Goal: Contribute content

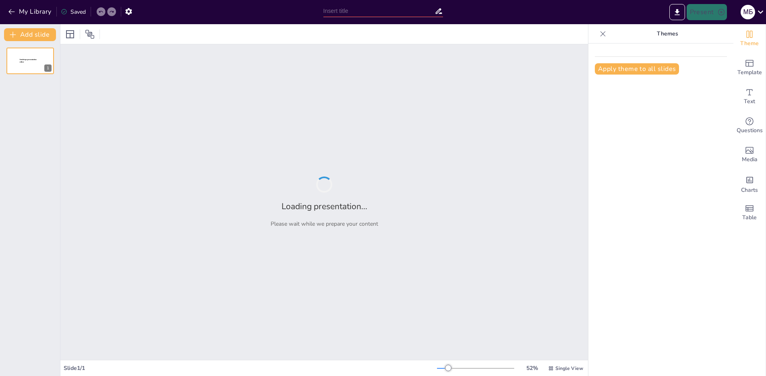
type input "Робототехника и Искусственный Интеллект: Этические Вызовы в Медицинских Практик…"
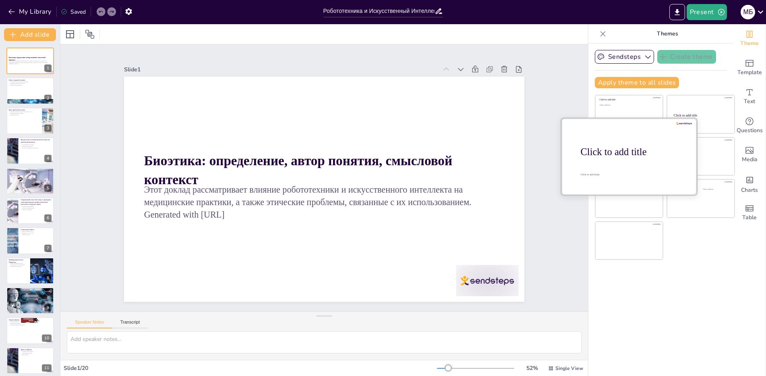
click at [618, 154] on div "Click to add title" at bounding box center [632, 151] width 103 height 11
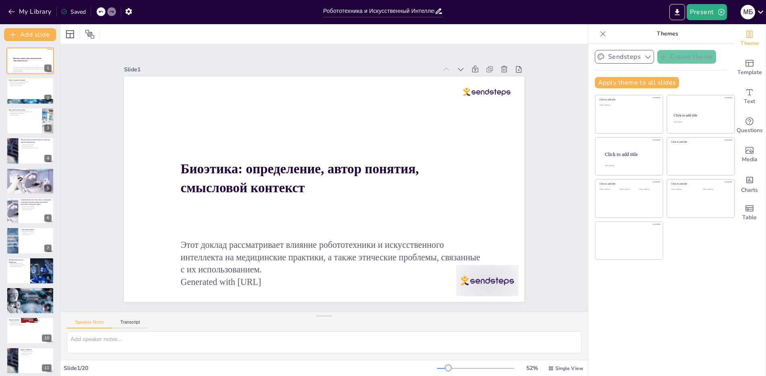
click at [633, 60] on button "Sendsteps" at bounding box center [624, 57] width 59 height 14
click at [633, 59] on button "Sendsteps" at bounding box center [624, 57] width 59 height 14
click at [709, 12] on button "Present" at bounding box center [707, 12] width 40 height 16
click at [711, 14] on div at bounding box center [383, 188] width 766 height 376
click at [8, 95] on div at bounding box center [30, 90] width 48 height 27
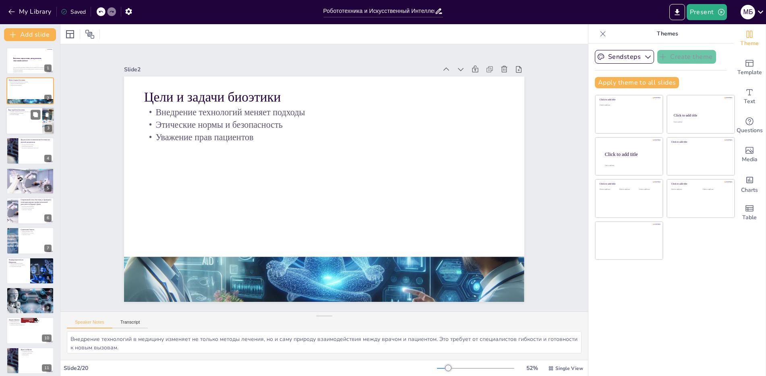
click at [7, 112] on div at bounding box center [30, 120] width 48 height 27
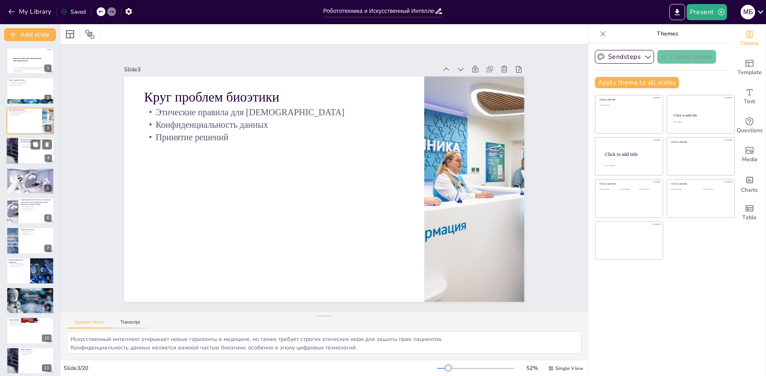
click at [12, 143] on div at bounding box center [12, 150] width 48 height 27
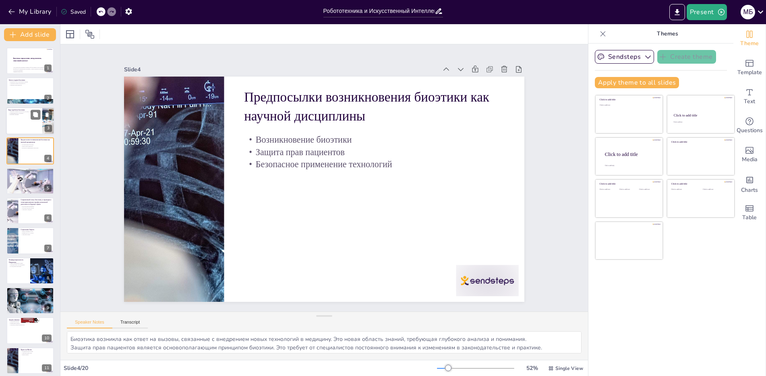
click at [8, 123] on div at bounding box center [30, 120] width 48 height 27
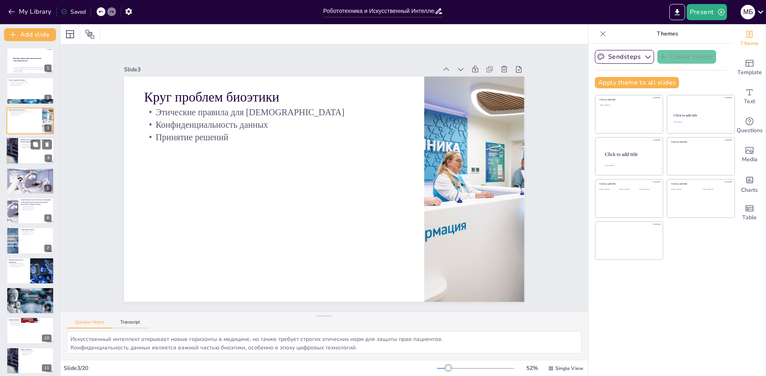
click at [12, 140] on div at bounding box center [12, 150] width 48 height 27
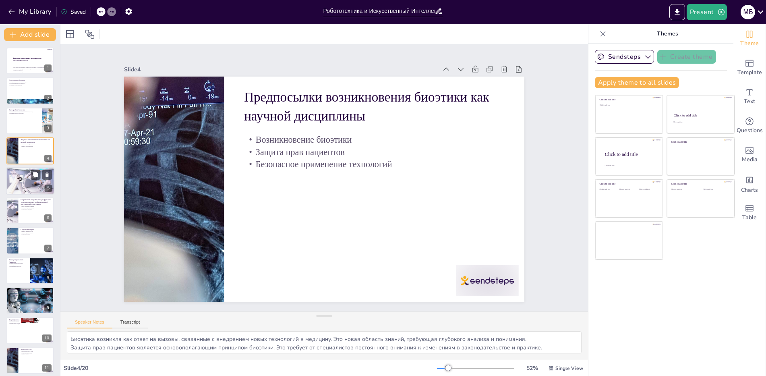
click at [23, 172] on p "Информированное согласие" at bounding box center [30, 172] width 44 height 2
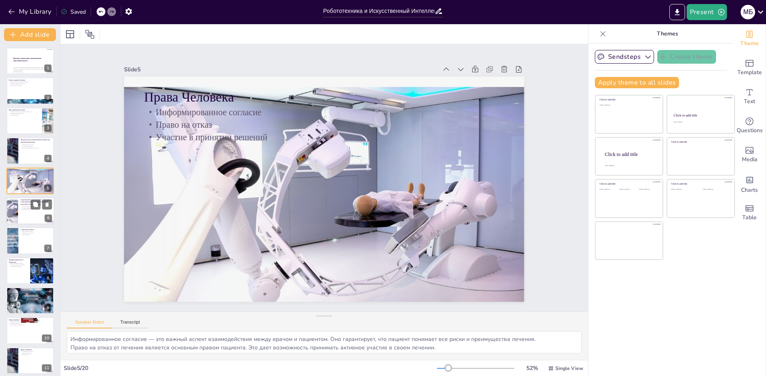
click at [17, 203] on div at bounding box center [12, 210] width 45 height 27
type textarea "Биоэтика играет ключевую роль в медицине, обеспечивая соблюдение прав пациентов…"
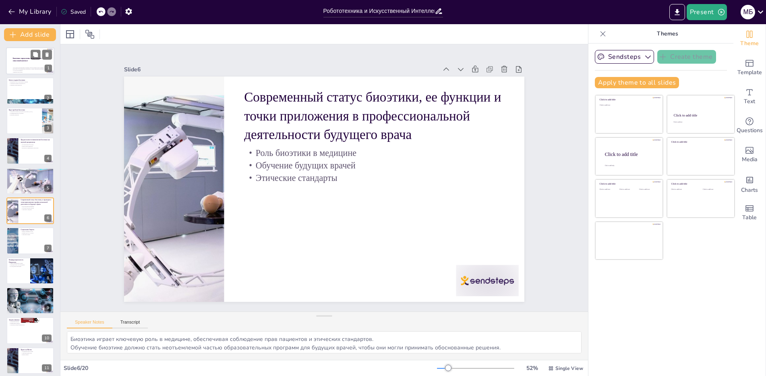
click at [21, 67] on p "Этот доклад рассматривает влияние робототехники и искусственного интеллекта на …" at bounding box center [31, 69] width 36 height 4
